Goal: Go to known website: Access a specific website the user already knows

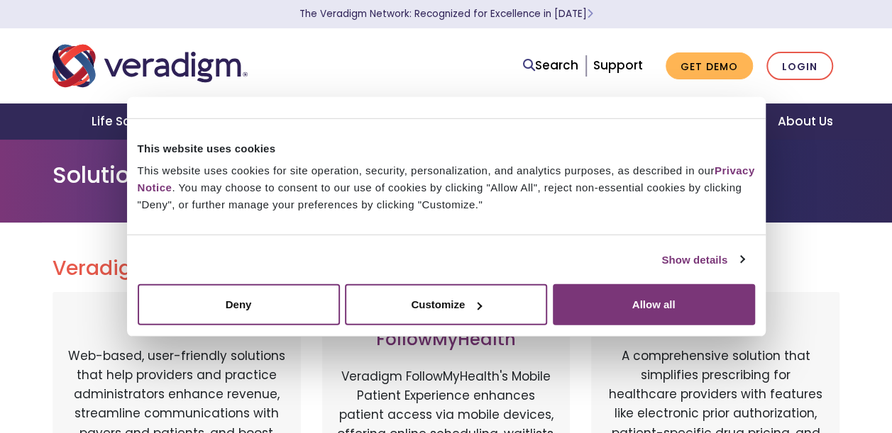
click at [621, 280] on div "Do not sell or share my personal information Deny Allow selection Customize All…" at bounding box center [446, 305] width 639 height 62
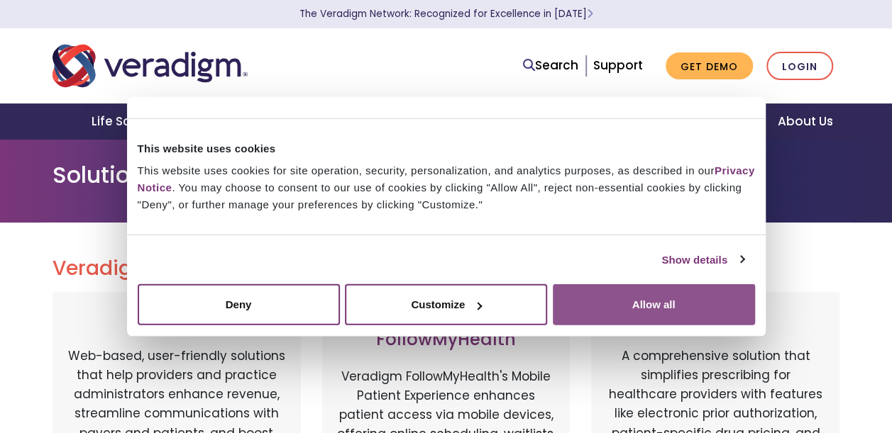
click at [691, 309] on button "Allow all" at bounding box center [654, 304] width 202 height 41
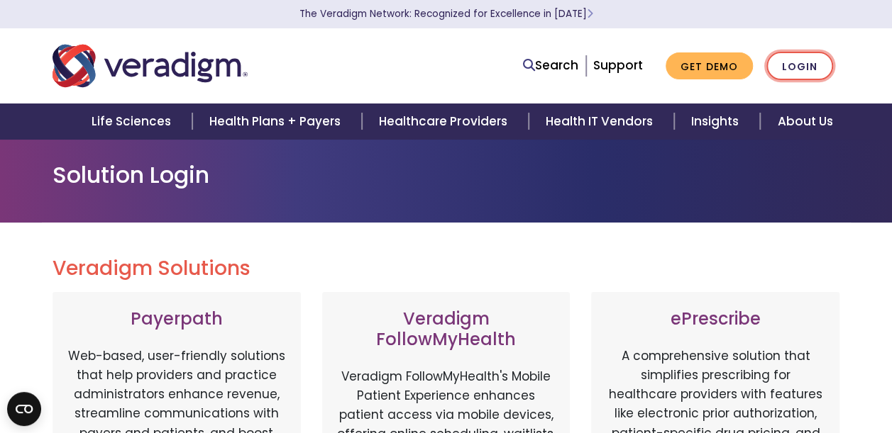
click at [814, 65] on link "Login" at bounding box center [799, 66] width 67 height 29
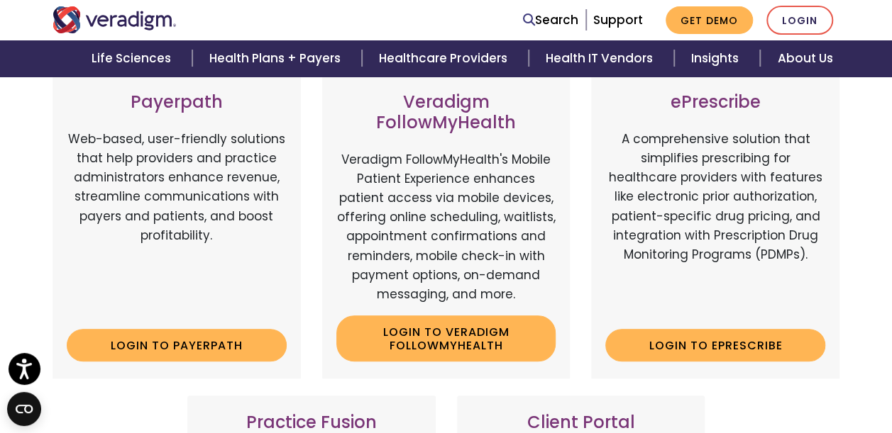
scroll to position [284, 0]
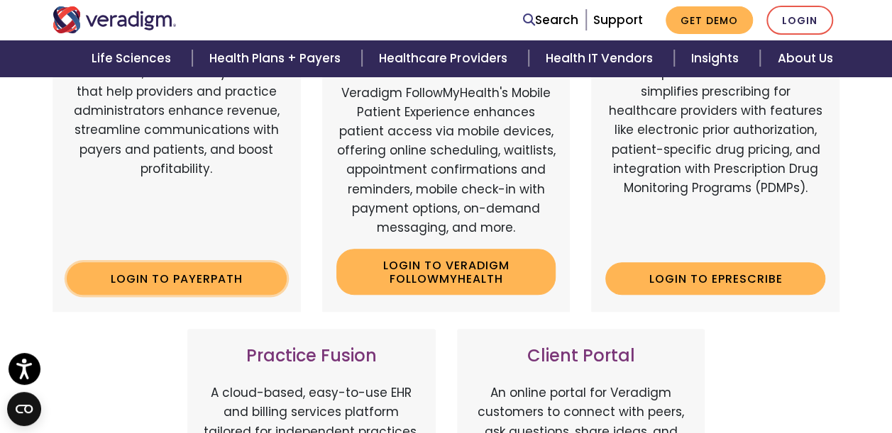
click at [155, 267] on link "Login to Payerpath" at bounding box center [177, 279] width 220 height 33
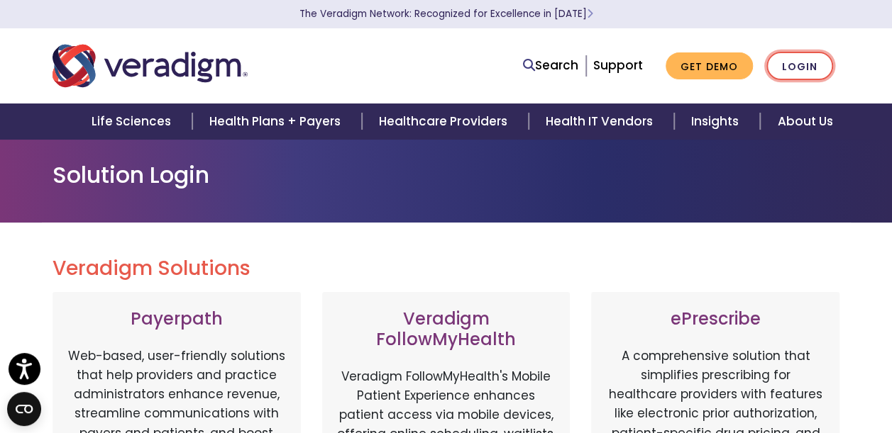
click at [819, 70] on link "Login" at bounding box center [799, 66] width 67 height 29
click at [807, 61] on link "Login" at bounding box center [799, 66] width 67 height 29
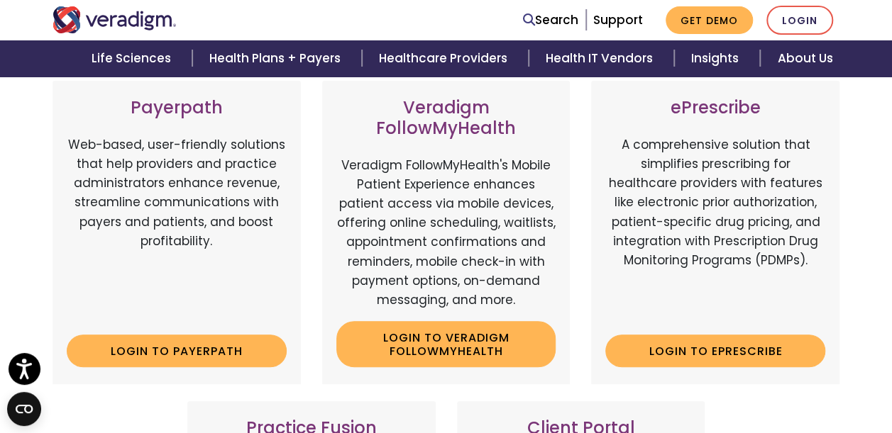
scroll to position [213, 0]
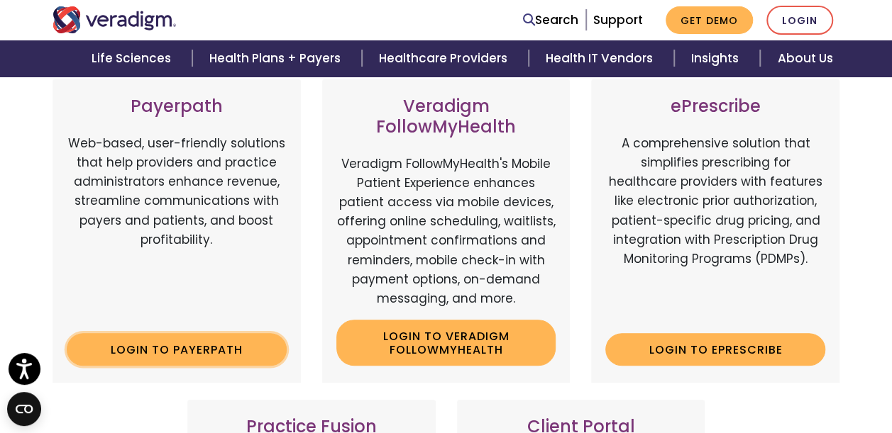
click at [215, 339] on link "Login to Payerpath" at bounding box center [177, 349] width 220 height 33
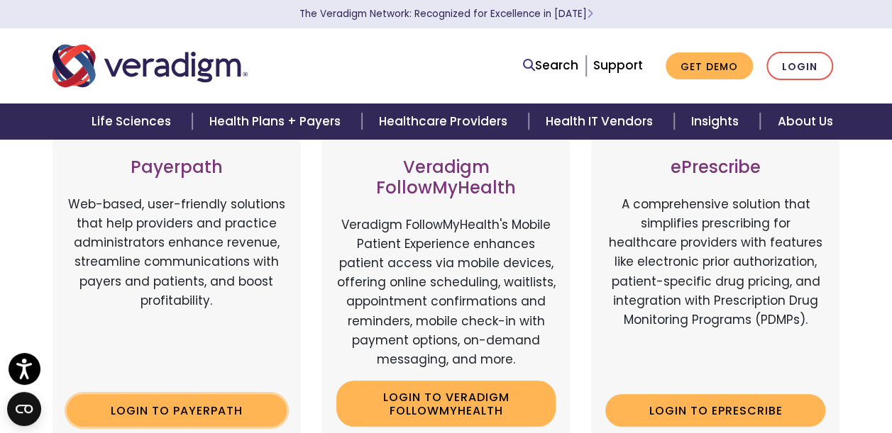
scroll to position [0, 0]
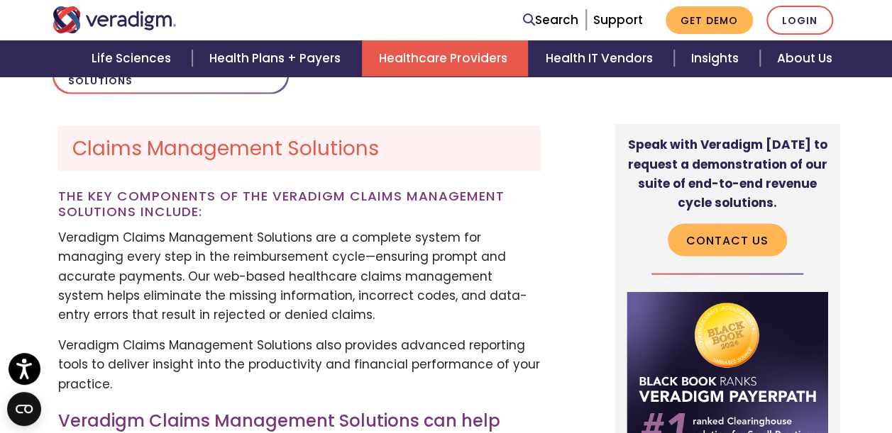
scroll to position [1490, 0]
